Goal: Check status: Check status

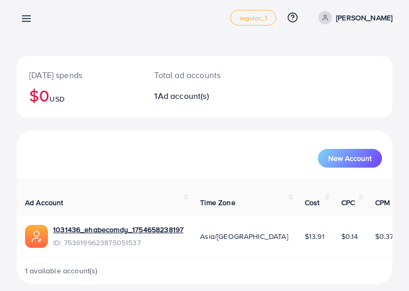
scroll to position [20, 0]
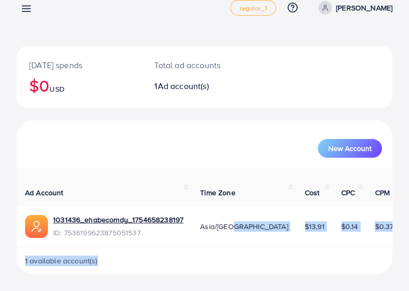
drag, startPoint x: 213, startPoint y: 246, endPoint x: 233, endPoint y: 244, distance: 20.9
click at [233, 244] on div "Ad Account Time Zone Cost CPC CPM Impression Clicks CTR (%) 1031436_ehabecomdy_…" at bounding box center [205, 221] width 376 height 106
click at [296, 237] on td "$13.91" at bounding box center [314, 226] width 36 height 41
click at [239, 237] on td "Asia/[GEOGRAPHIC_DATA]" at bounding box center [244, 226] width 105 height 41
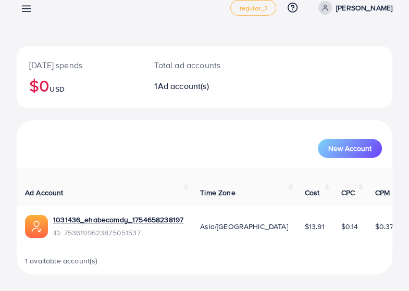
click at [184, 208] on td "1031436_ehabecomdy_1754658238197 ID: 7536199623875051537" at bounding box center [104, 226] width 175 height 41
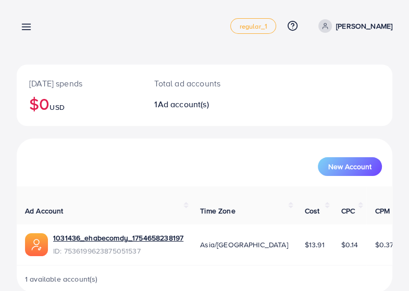
click at [24, 24] on line at bounding box center [26, 24] width 8 height 0
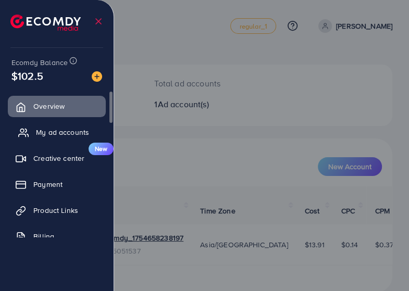
click at [43, 134] on span "My ad accounts" at bounding box center [62, 132] width 53 height 10
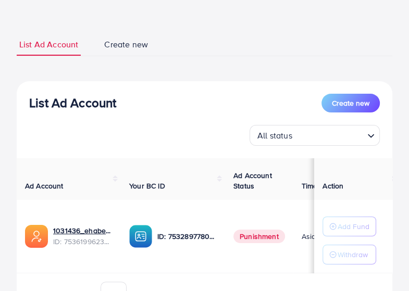
scroll to position [102, 0]
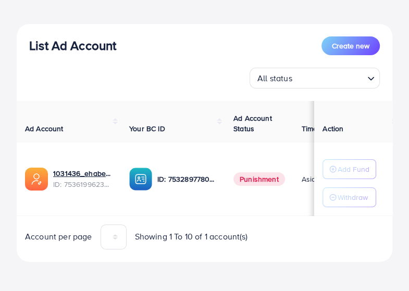
drag, startPoint x: 177, startPoint y: 213, endPoint x: 303, endPoint y: 223, distance: 126.0
click at [303, 223] on div "Ad Account Your BC ID Ad Account Status Time Zone Cost Balance Auto top-up Thre…" at bounding box center [205, 175] width 376 height 148
click at [242, 205] on td "Punishment" at bounding box center [259, 179] width 68 height 73
